Goal: Information Seeking & Learning: Learn about a topic

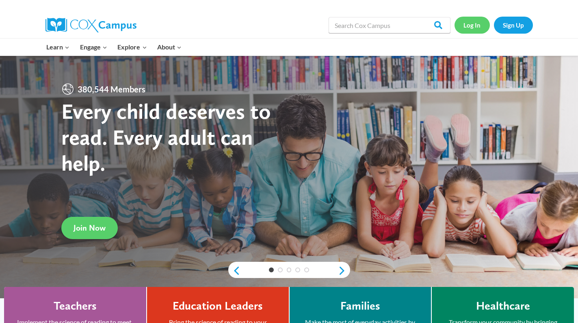
click at [471, 24] on link "Log In" at bounding box center [471, 25] width 35 height 17
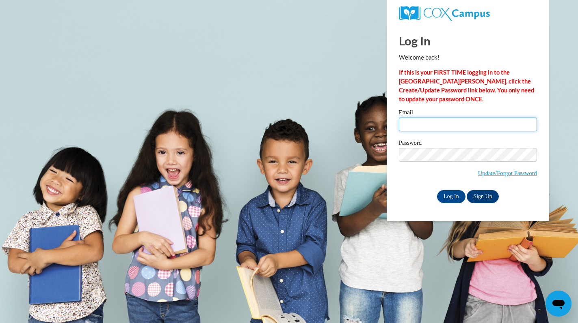
click at [436, 119] on input "Email" at bounding box center [468, 125] width 138 height 14
type input "[EMAIL_ADDRESS][DOMAIN_NAME]"
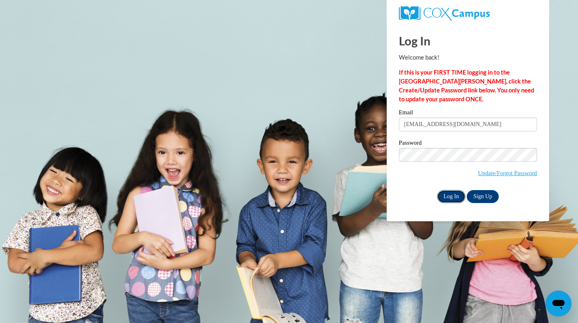
click at [450, 201] on input "Log In" at bounding box center [451, 196] width 28 height 13
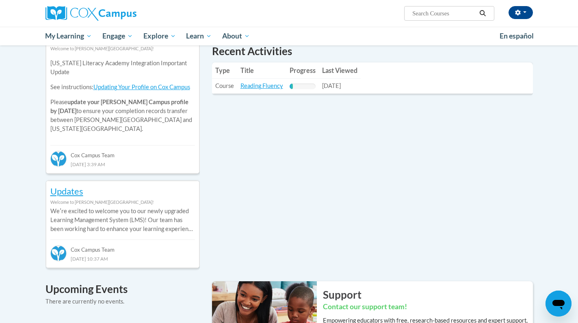
scroll to position [291, 0]
click at [261, 88] on link "Reading Fluency" at bounding box center [261, 85] width 43 height 7
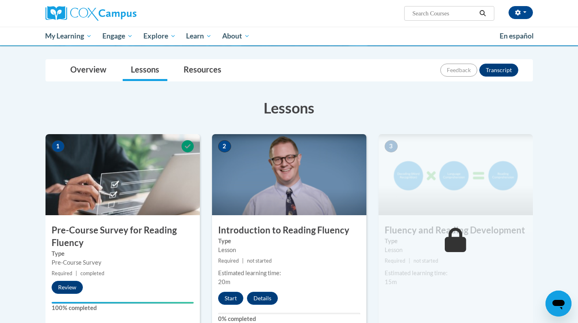
scroll to position [92, 0]
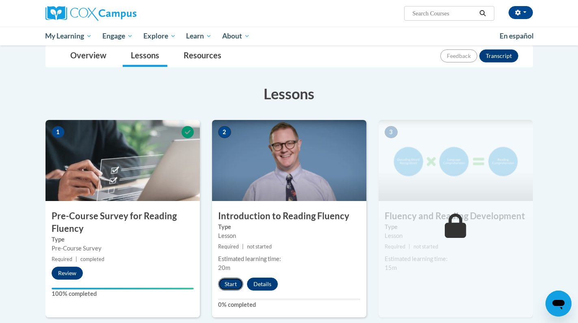
click at [233, 284] on button "Start" at bounding box center [230, 284] width 25 height 13
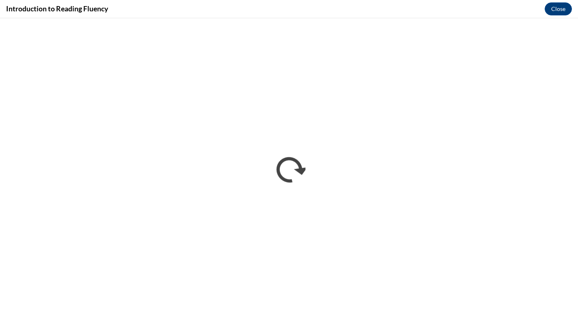
scroll to position [0, 0]
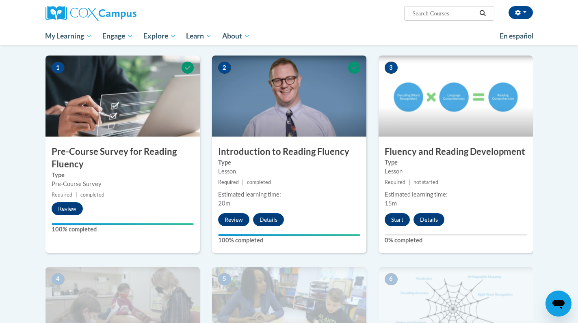
scroll to position [151, 0]
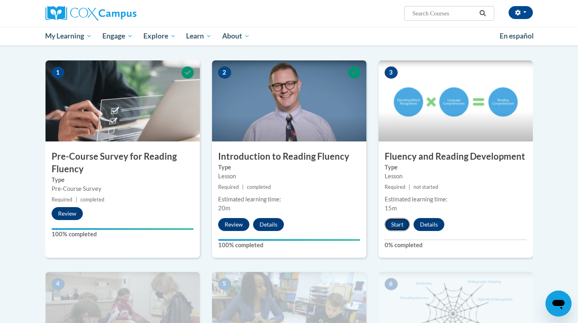
click at [401, 224] on button "Start" at bounding box center [396, 224] width 25 height 13
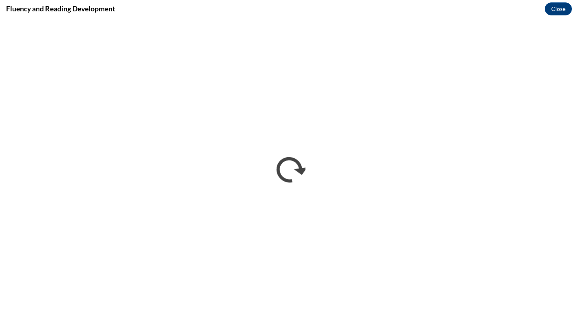
scroll to position [0, 0]
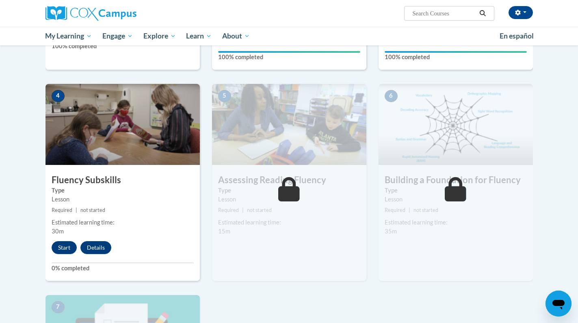
scroll to position [348, 0]
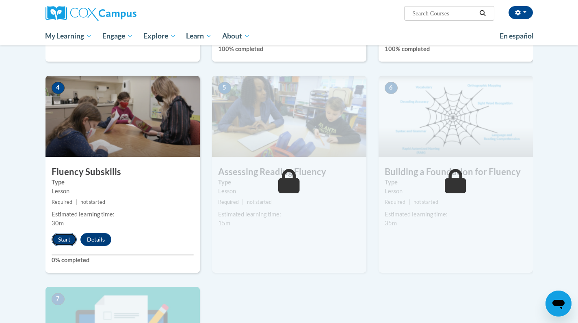
click at [61, 237] on button "Start" at bounding box center [64, 239] width 25 height 13
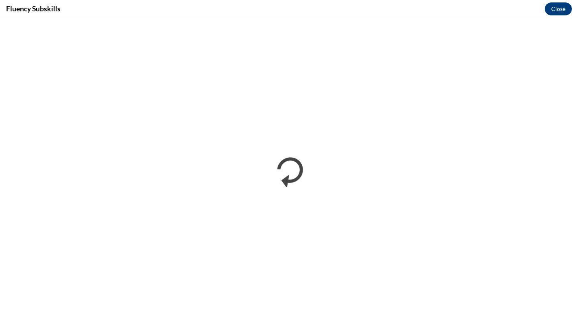
scroll to position [0, 0]
